Goal: Task Accomplishment & Management: Manage account settings

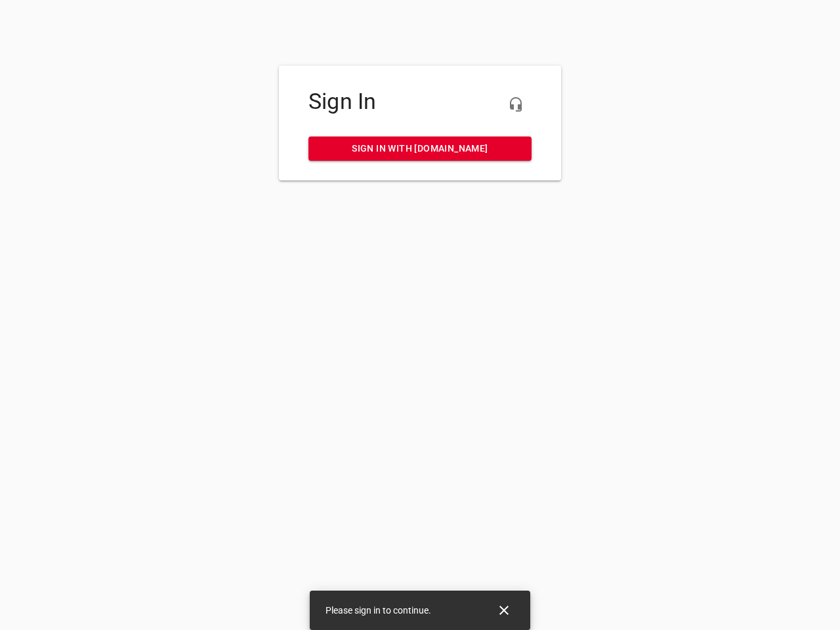
click at [516, 104] on icon "button" at bounding box center [516, 104] width 16 height 16
click at [504, 610] on icon "Close" at bounding box center [503, 610] width 9 height 9
